Goal: Task Accomplishment & Management: Use online tool/utility

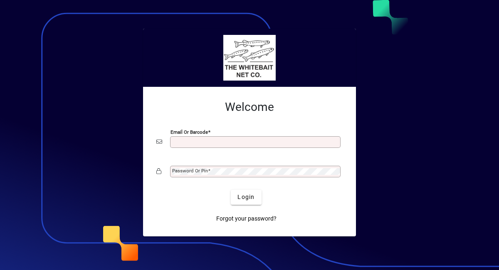
click at [264, 141] on input "Email or Barcode" at bounding box center [256, 142] width 168 height 7
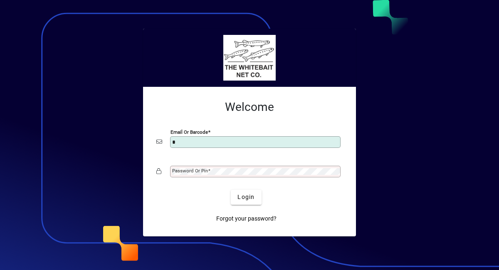
type input "**********"
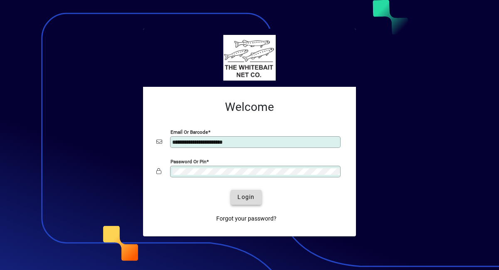
click at [245, 196] on span "Login" at bounding box center [246, 197] width 17 height 9
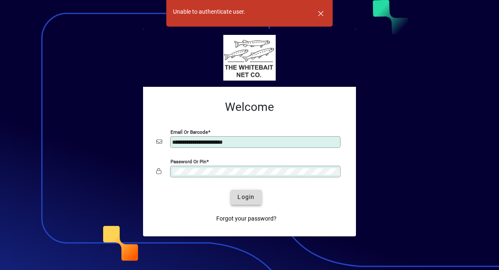
click at [246, 196] on span "Login" at bounding box center [246, 197] width 17 height 9
